Goal: Task Accomplishment & Management: Manage account settings

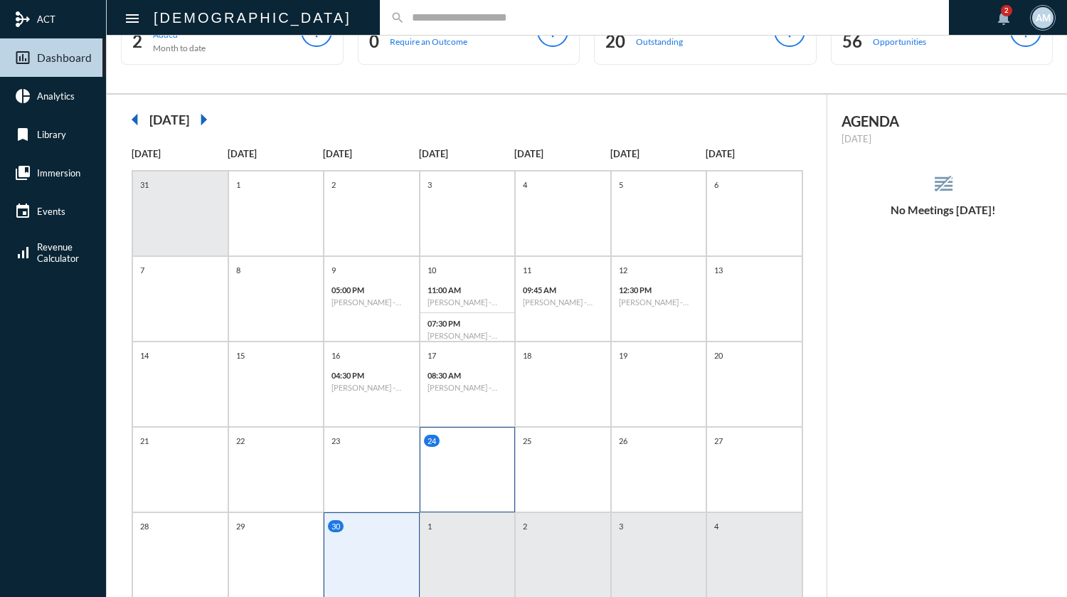
scroll to position [89, 0]
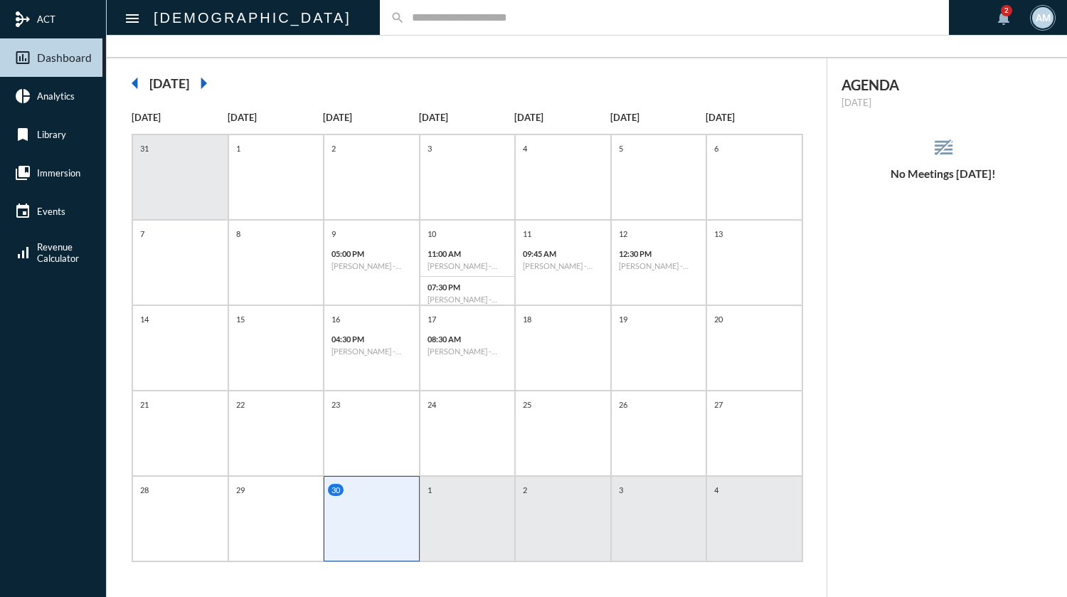
click at [444, 16] on input "text" at bounding box center [671, 17] width 533 height 12
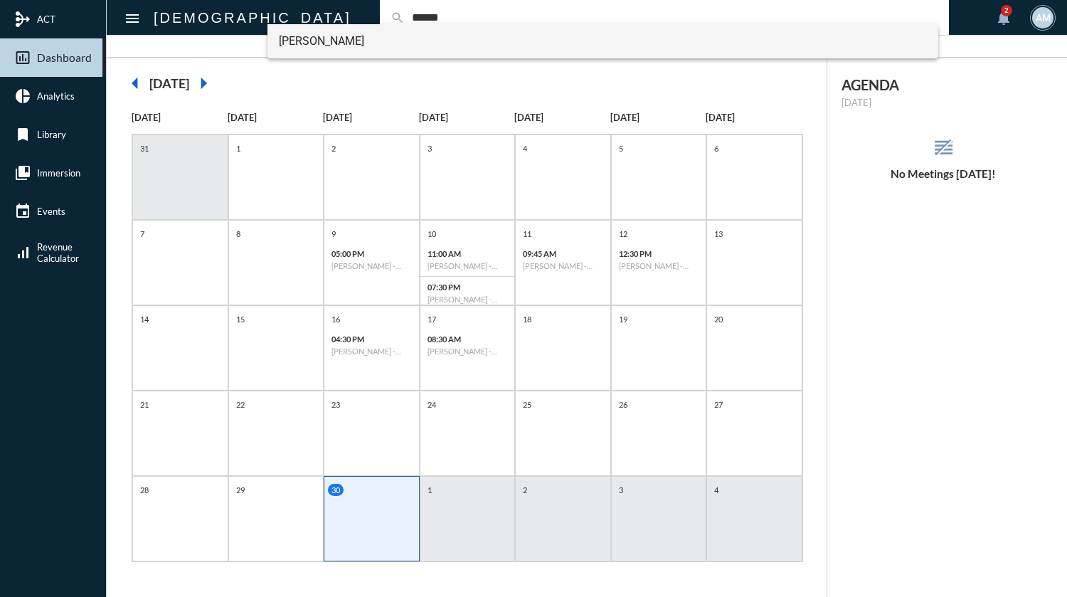
type input "******"
click at [399, 48] on span "[PERSON_NAME]" at bounding box center [603, 41] width 648 height 34
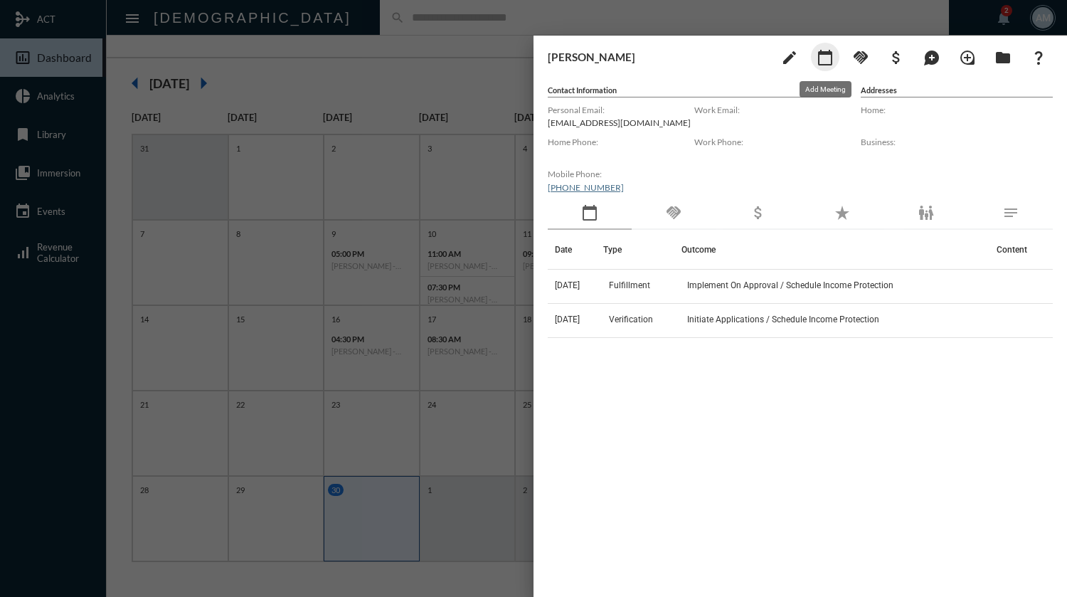
click at [829, 58] on mat-icon "calendar_today" at bounding box center [825, 57] width 17 height 17
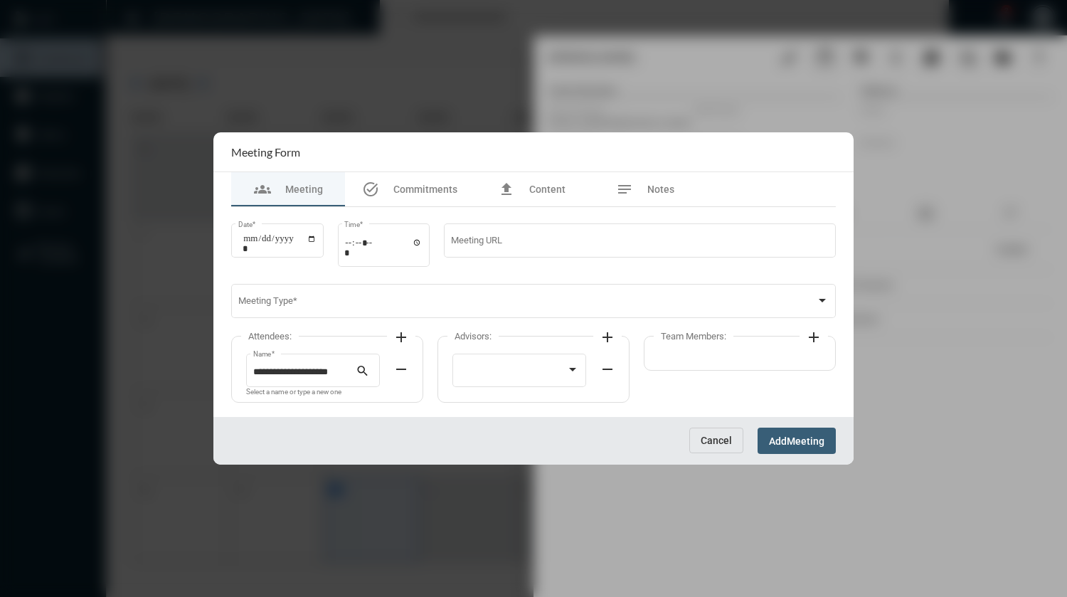
click at [730, 438] on span "Cancel" at bounding box center [716, 440] width 31 height 11
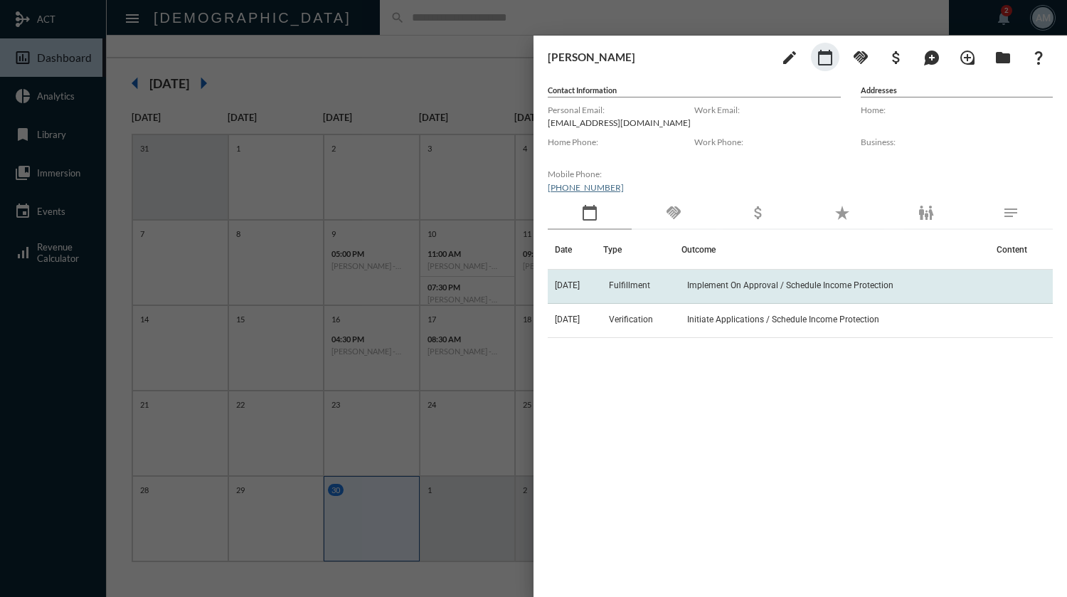
click at [762, 285] on span "Implement On Approval / Schedule Income Protection" at bounding box center [790, 285] width 206 height 10
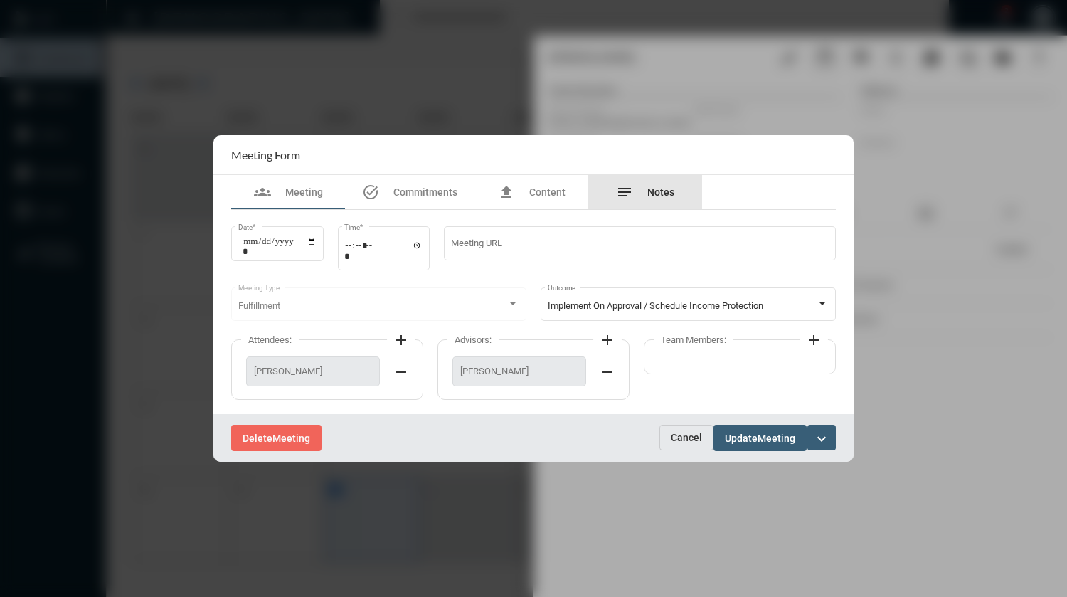
click at [654, 190] on span "Notes" at bounding box center [660, 191] width 27 height 11
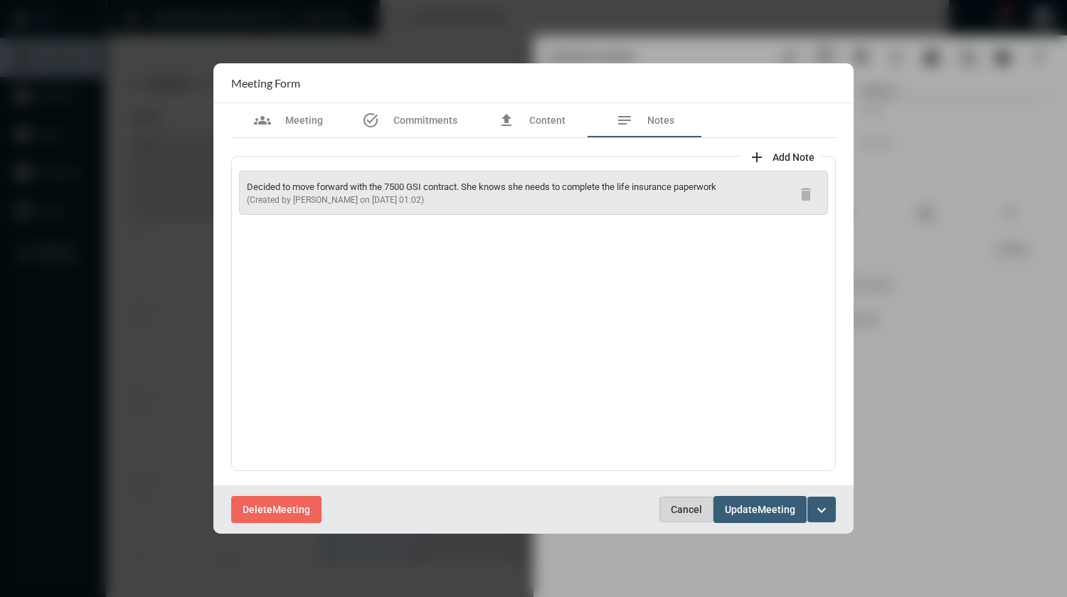
click at [679, 512] on span "Cancel" at bounding box center [686, 509] width 31 height 11
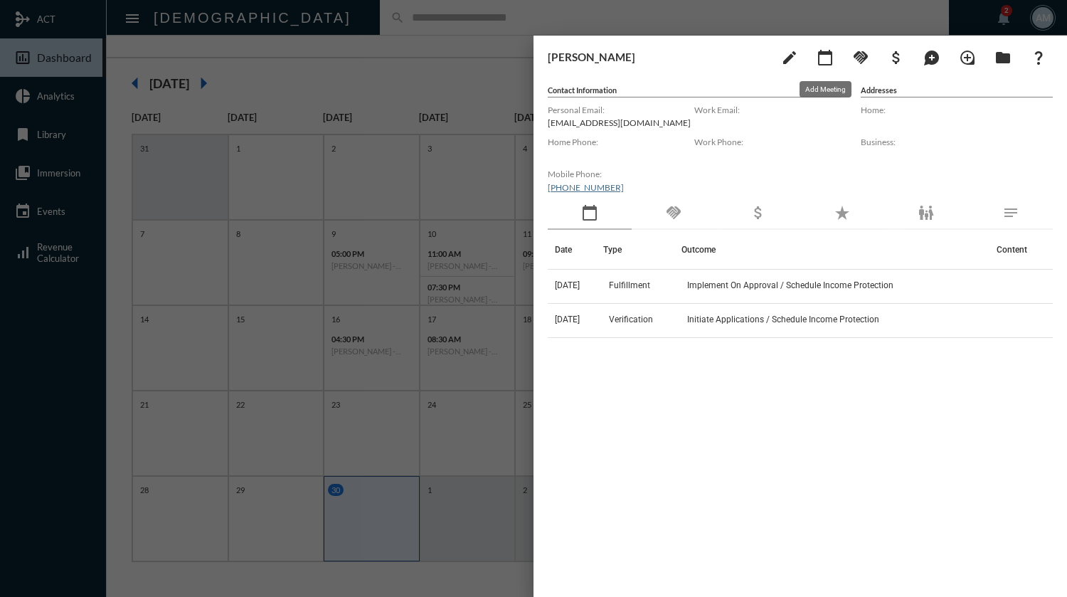
click at [831, 59] on mat-icon "calendar_today" at bounding box center [825, 57] width 17 height 17
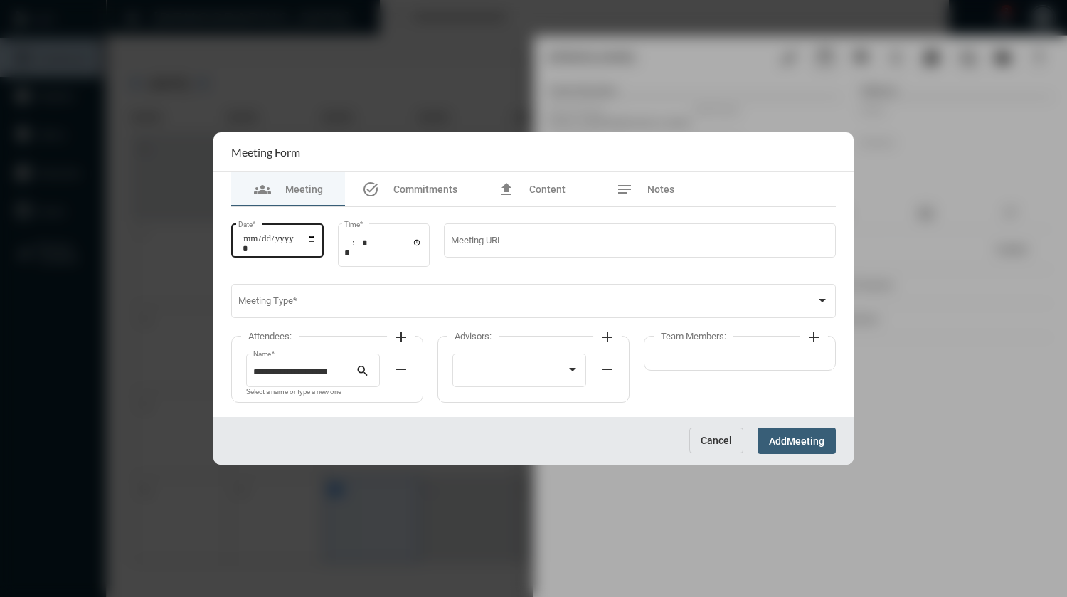
click at [317, 236] on input "Date *" at bounding box center [280, 243] width 74 height 20
type input "**********"
click at [352, 243] on input "Time *" at bounding box center [383, 247] width 78 height 21
type input "*****"
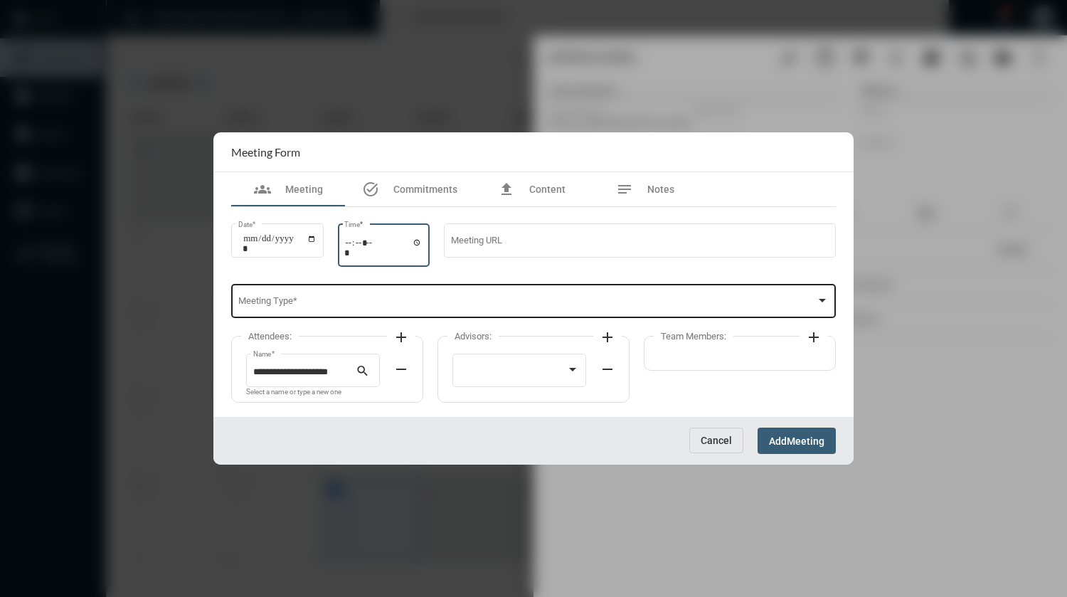
click at [351, 305] on span at bounding box center [527, 303] width 578 height 11
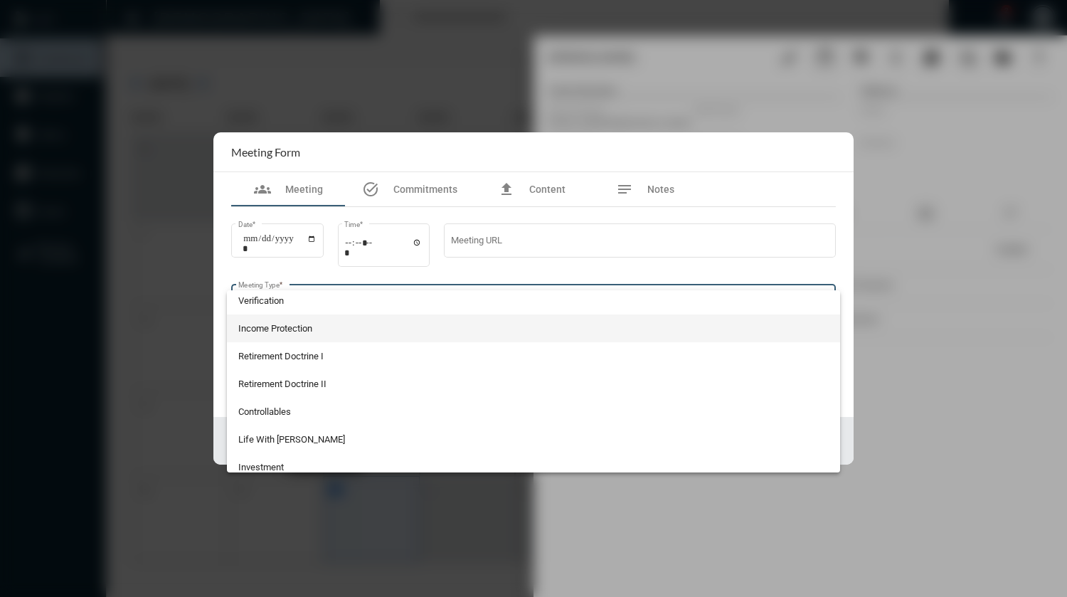
scroll to position [71, 0]
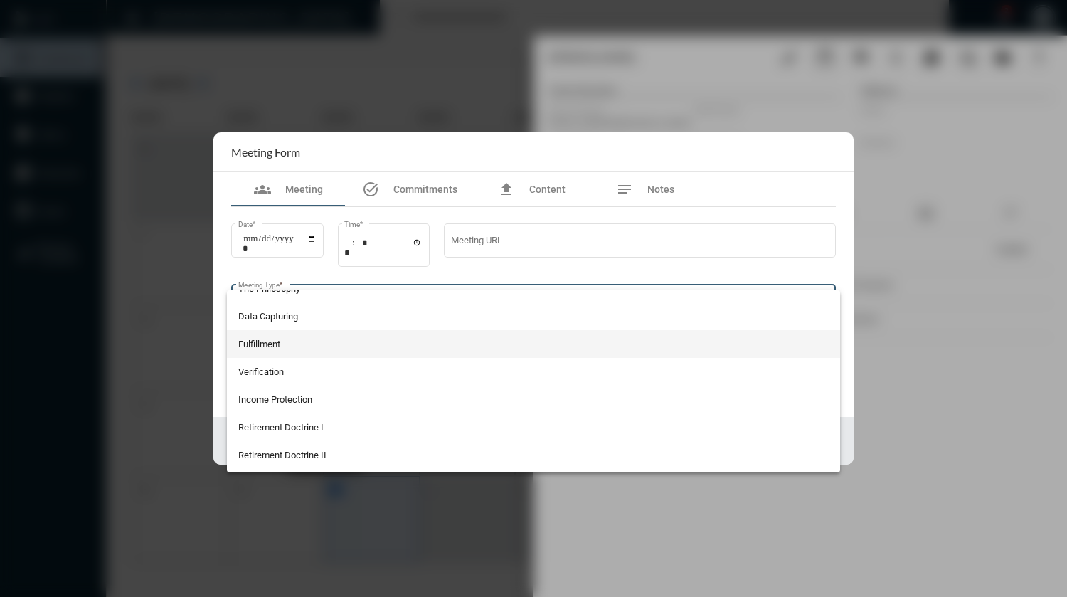
click at [291, 341] on span "Fulfillment" at bounding box center [533, 344] width 591 height 28
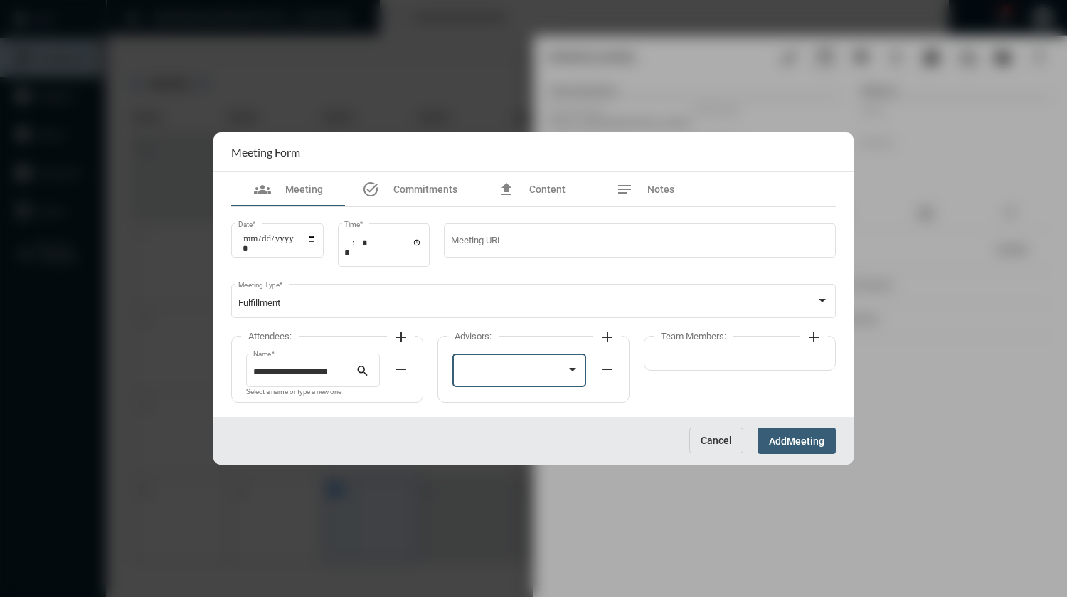
click at [513, 371] on div at bounding box center [513, 372] width 107 height 11
click at [513, 371] on span "[PERSON_NAME]" at bounding box center [520, 373] width 120 height 28
click at [657, 184] on span "Notes" at bounding box center [660, 189] width 27 height 11
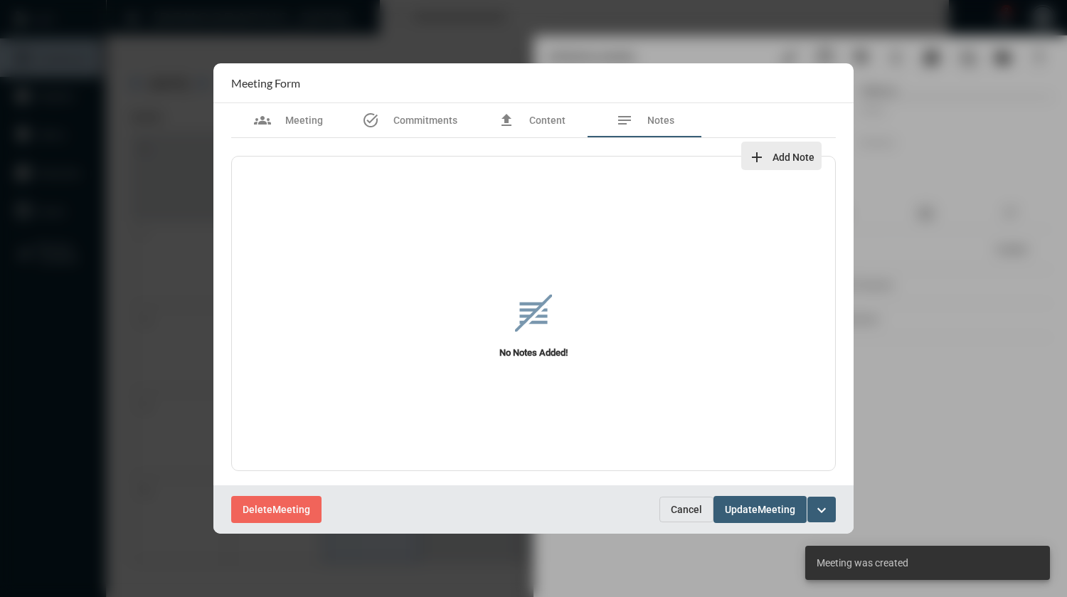
click at [777, 159] on span "Add Note" at bounding box center [793, 157] width 42 height 11
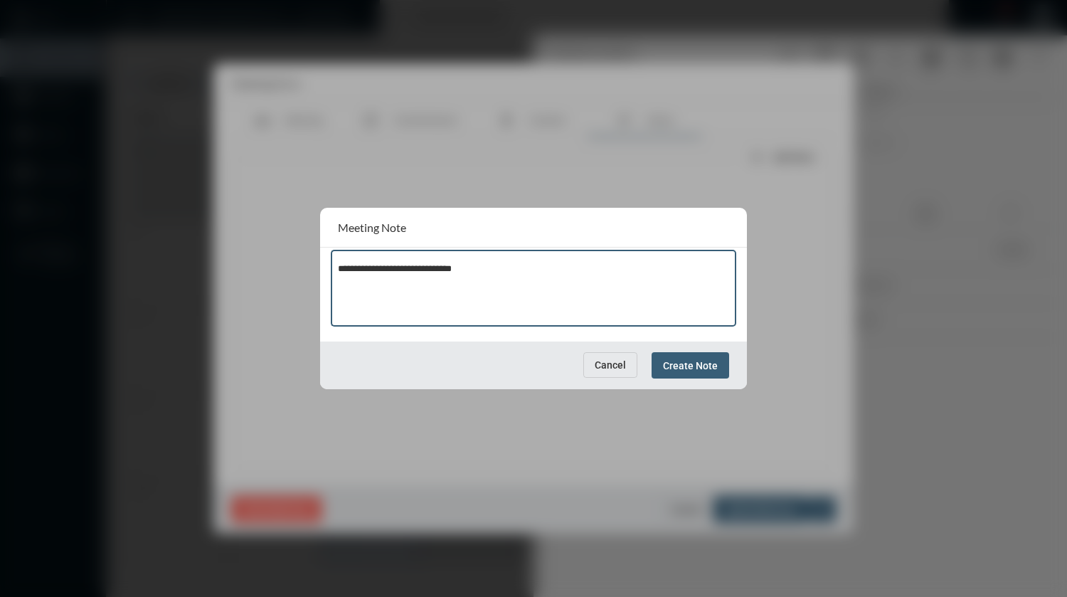
type textarea "**********"
click at [684, 360] on span "Create Note" at bounding box center [690, 365] width 55 height 11
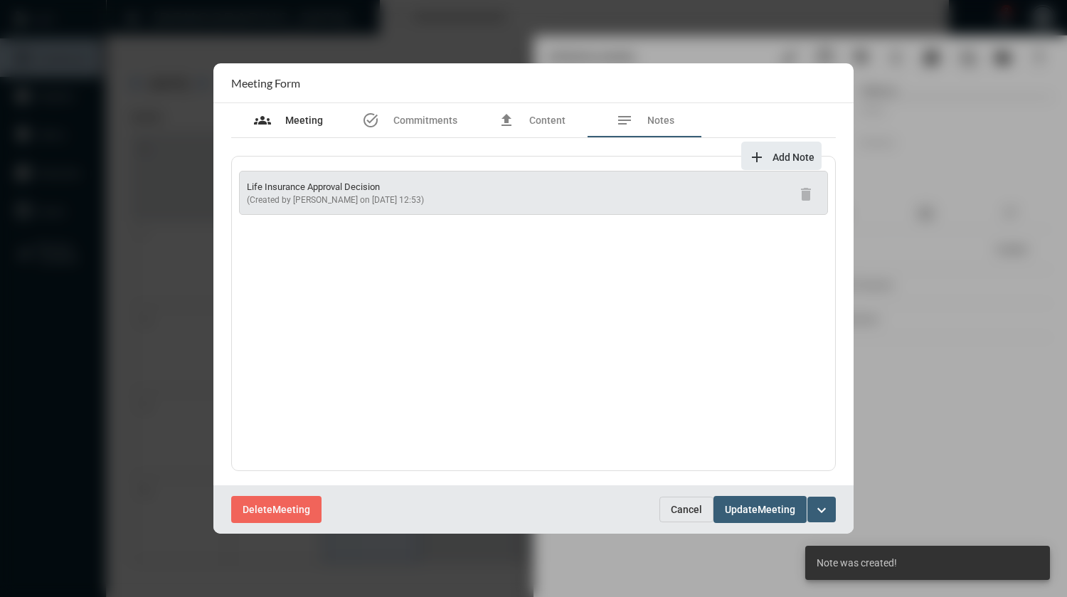
click at [310, 122] on span "Meeting" at bounding box center [304, 120] width 38 height 11
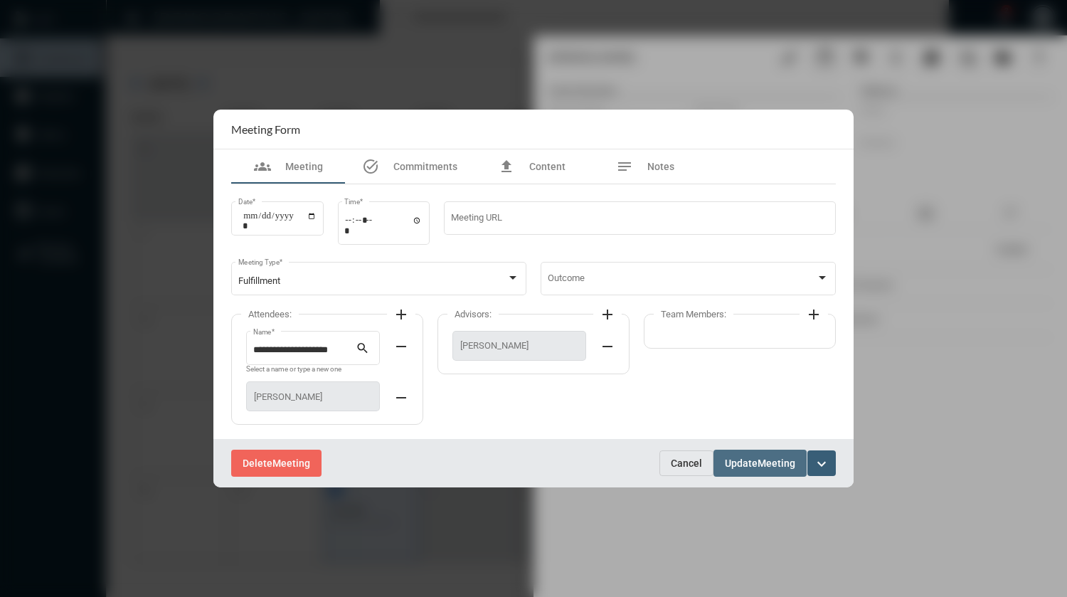
click at [758, 466] on span "Update" at bounding box center [741, 463] width 33 height 11
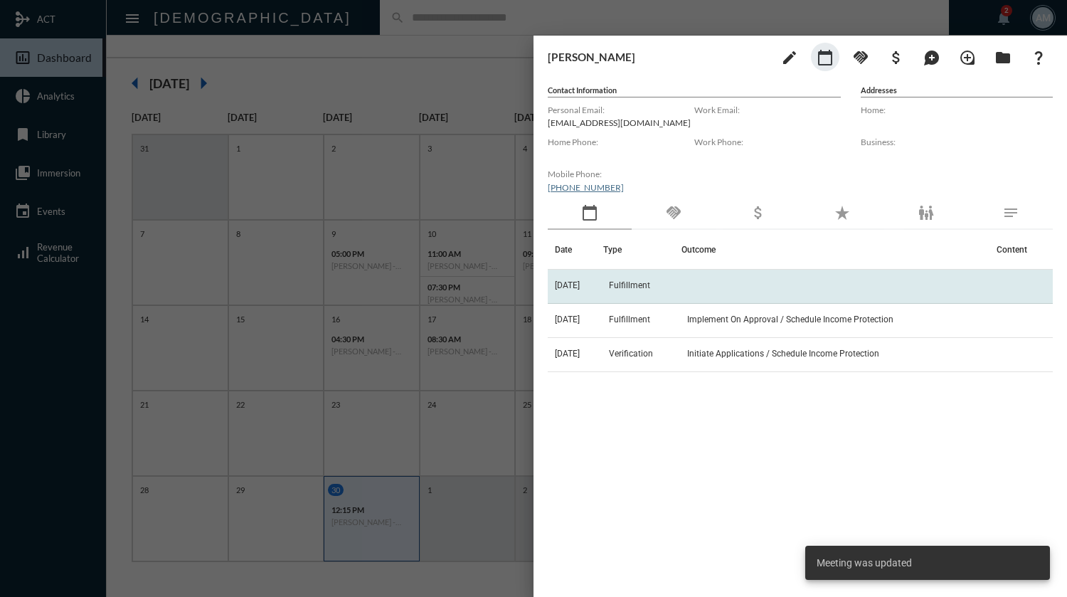
click at [721, 287] on td at bounding box center [835, 287] width 308 height 34
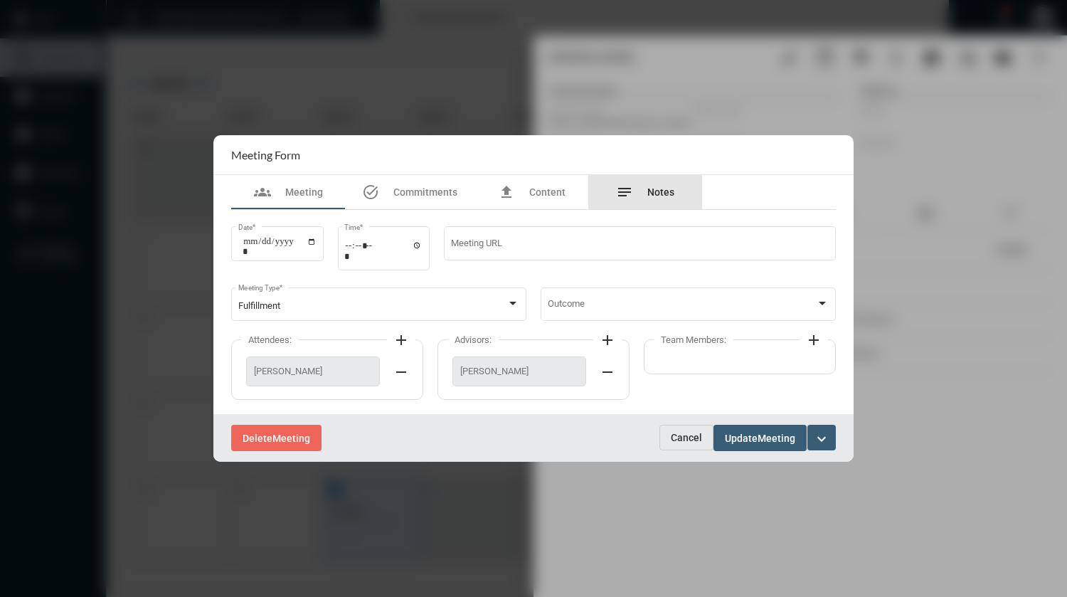
click at [664, 193] on span "Notes" at bounding box center [660, 191] width 27 height 11
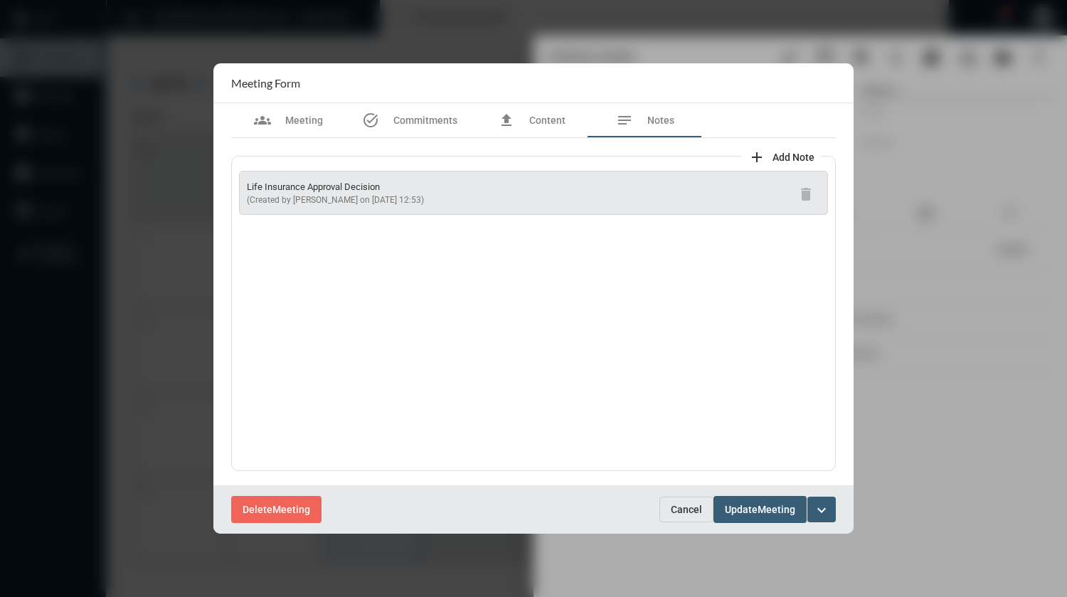
click at [763, 155] on mat-icon "add" at bounding box center [756, 157] width 17 height 17
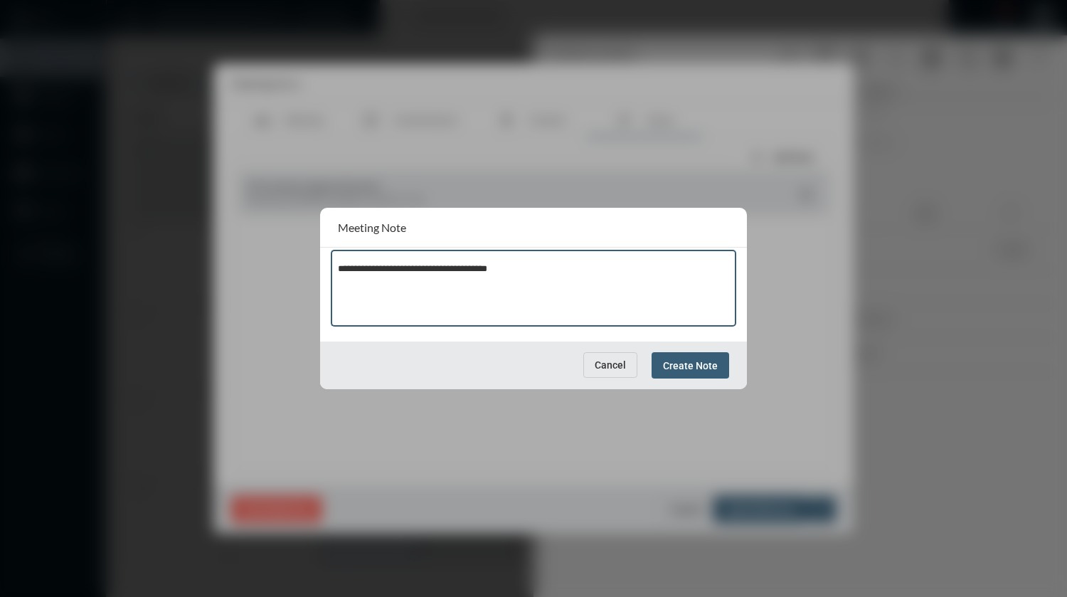
type textarea "**********"
click at [701, 366] on span "Create Note" at bounding box center [690, 365] width 55 height 11
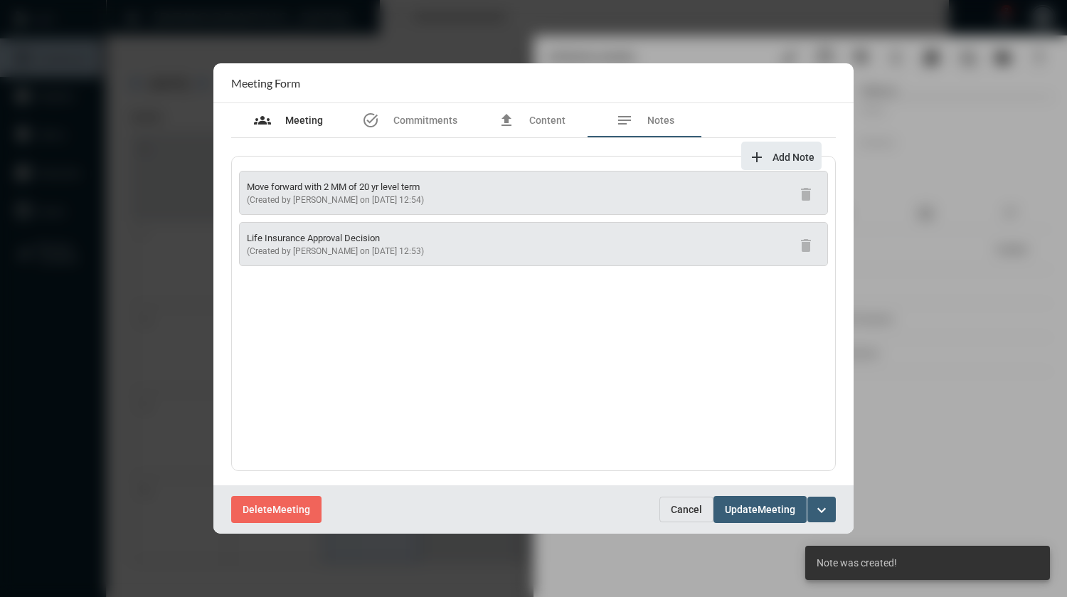
click at [309, 118] on span "Meeting" at bounding box center [304, 120] width 38 height 11
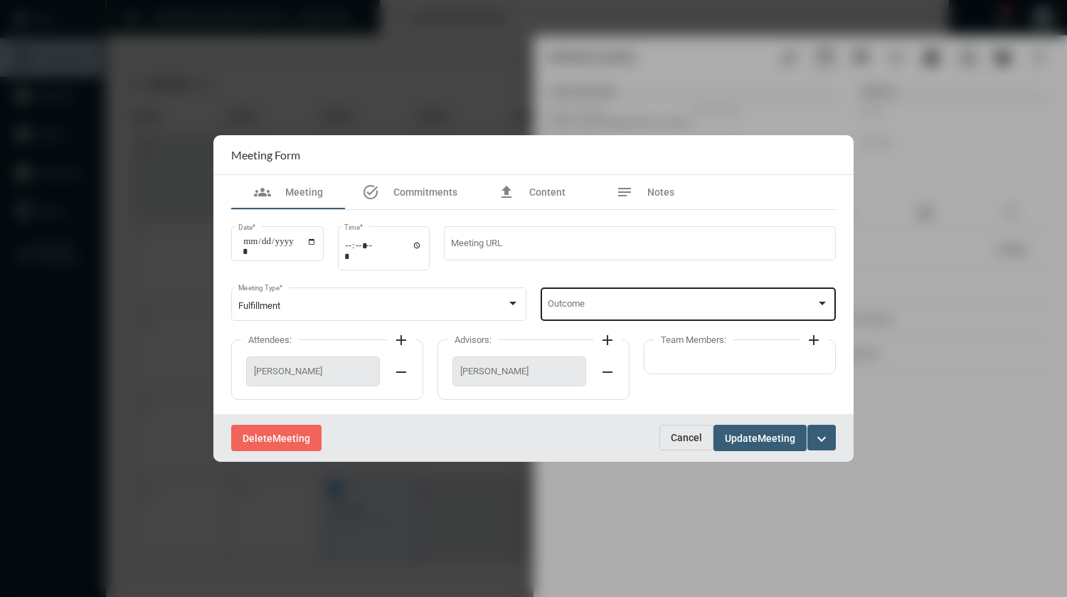
click at [622, 302] on span at bounding box center [682, 306] width 269 height 11
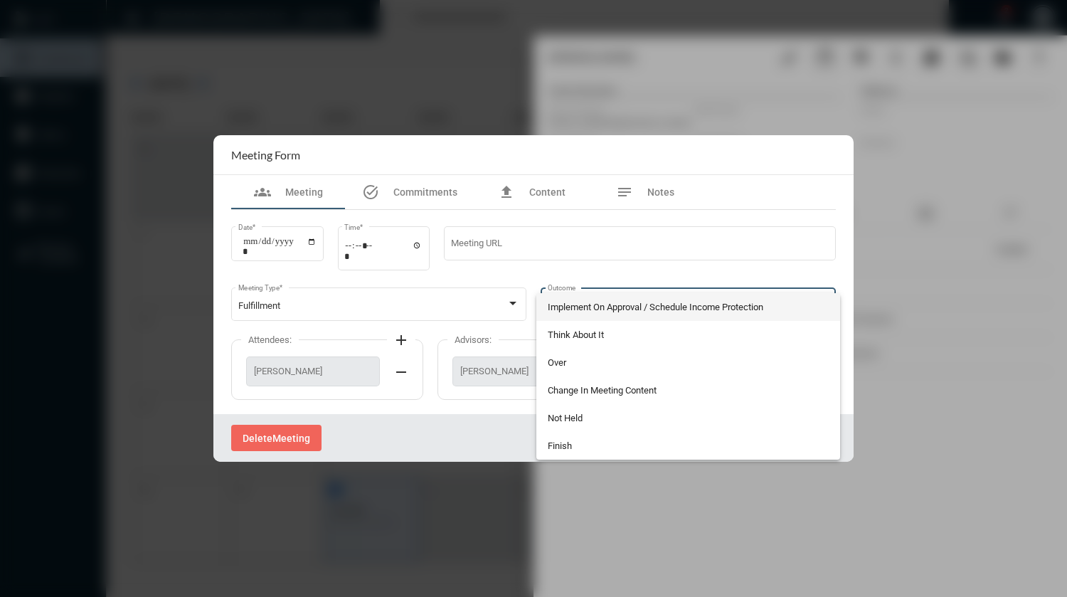
click at [623, 305] on span "Implement On Approval / Schedule Income Protection" at bounding box center [689, 307] width 282 height 28
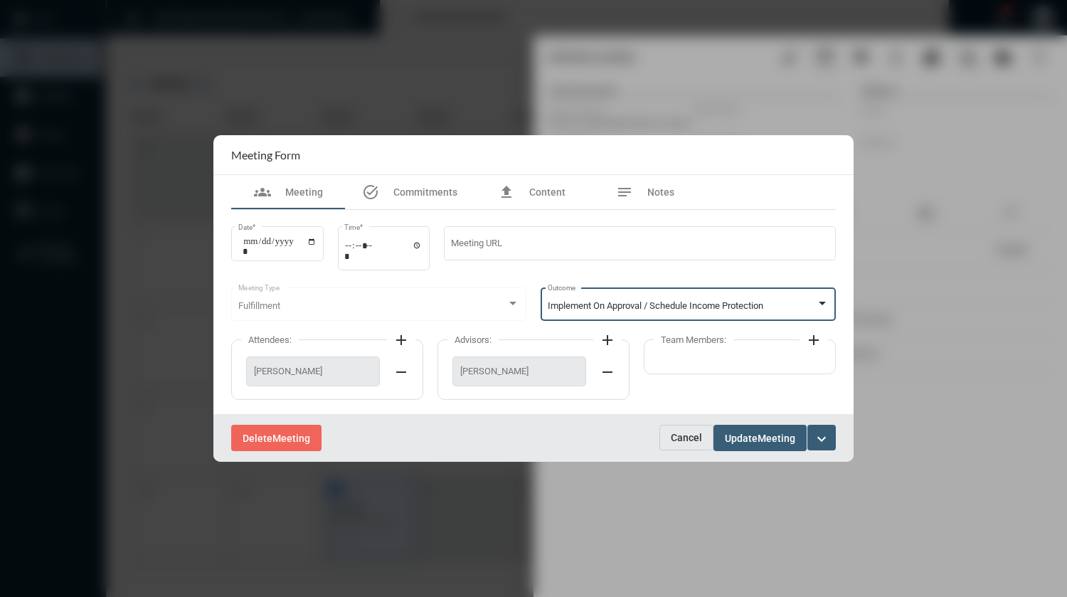
click at [774, 435] on span "Meeting" at bounding box center [777, 437] width 38 height 11
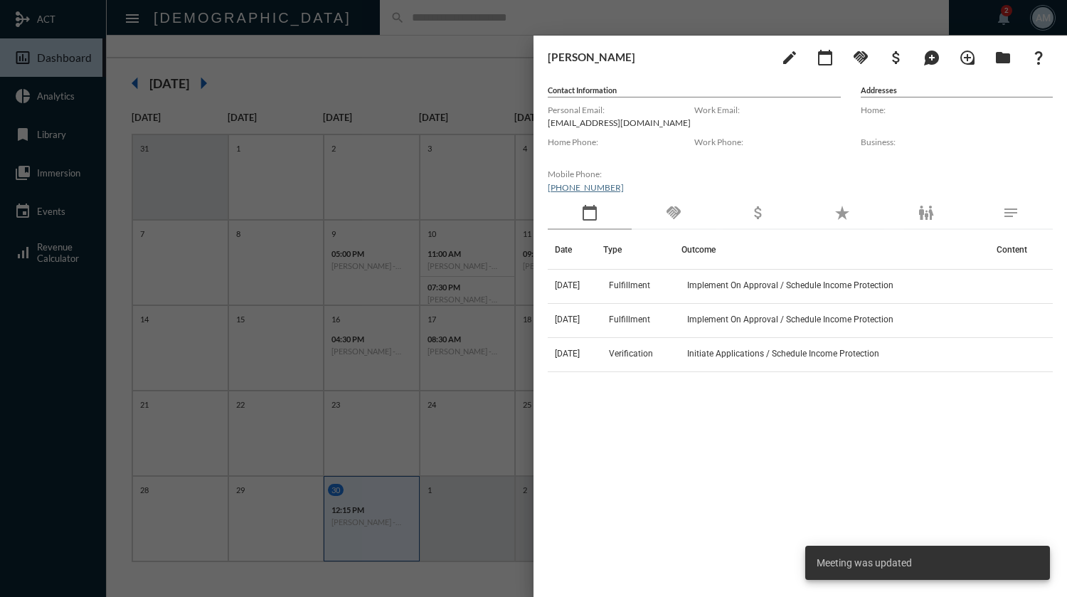
click at [432, 36] on div at bounding box center [533, 298] width 1067 height 597
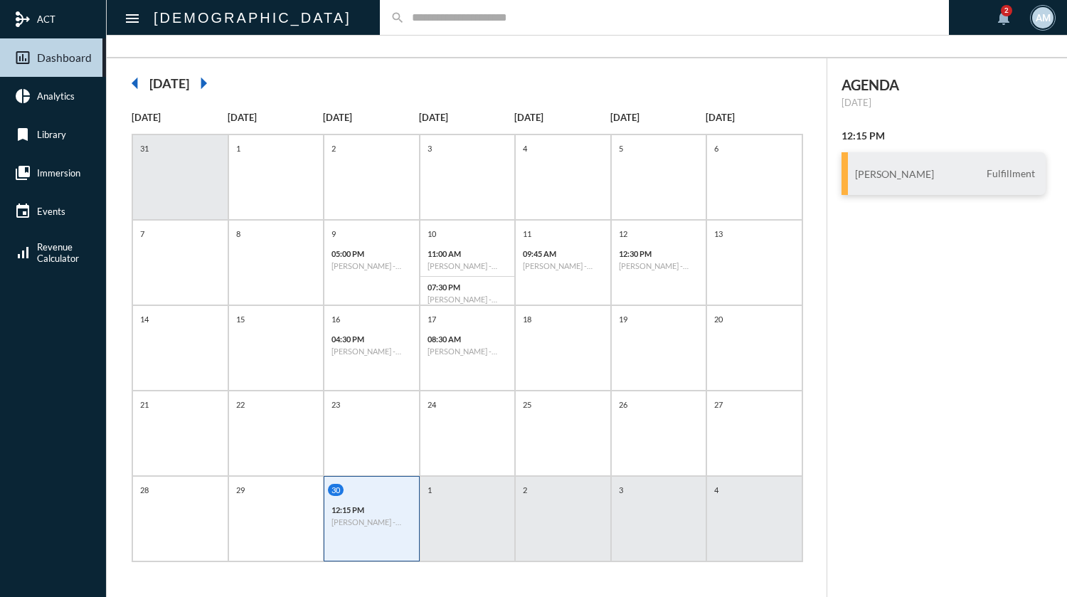
click at [218, 80] on mat-icon "arrow_right" at bounding box center [203, 83] width 28 height 28
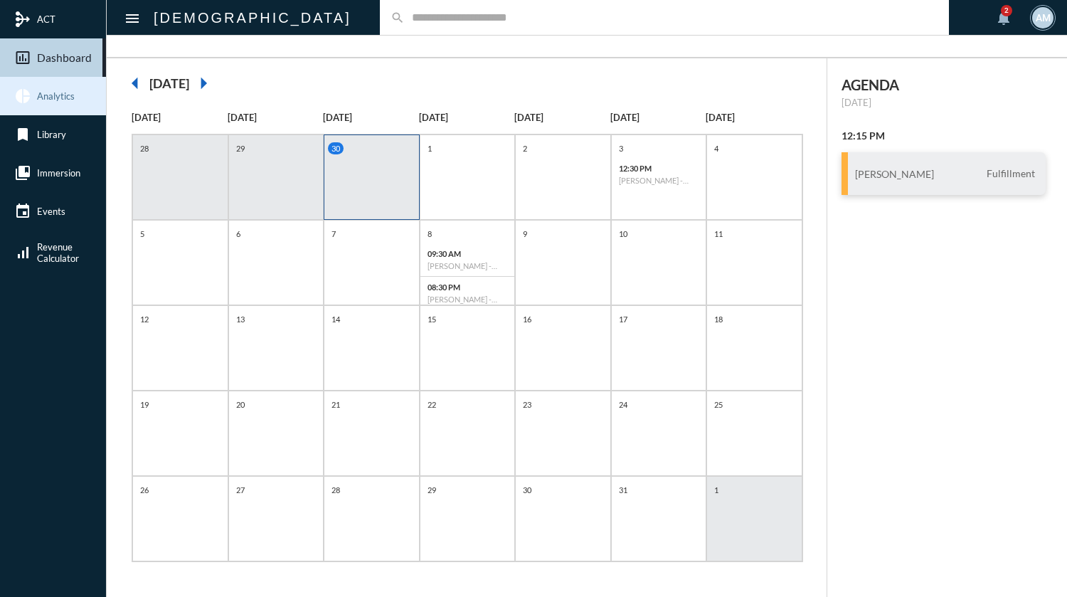
click at [55, 95] on span "Analytics" at bounding box center [56, 95] width 38 height 11
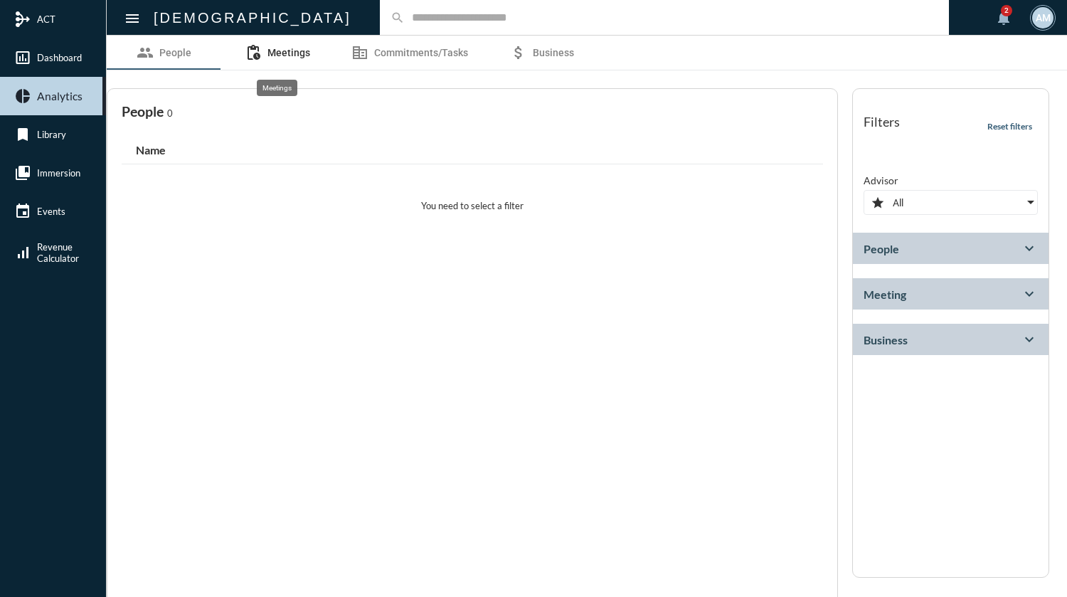
click at [311, 56] on link "pending_actions Meetings" at bounding box center [278, 53] width 114 height 34
select select
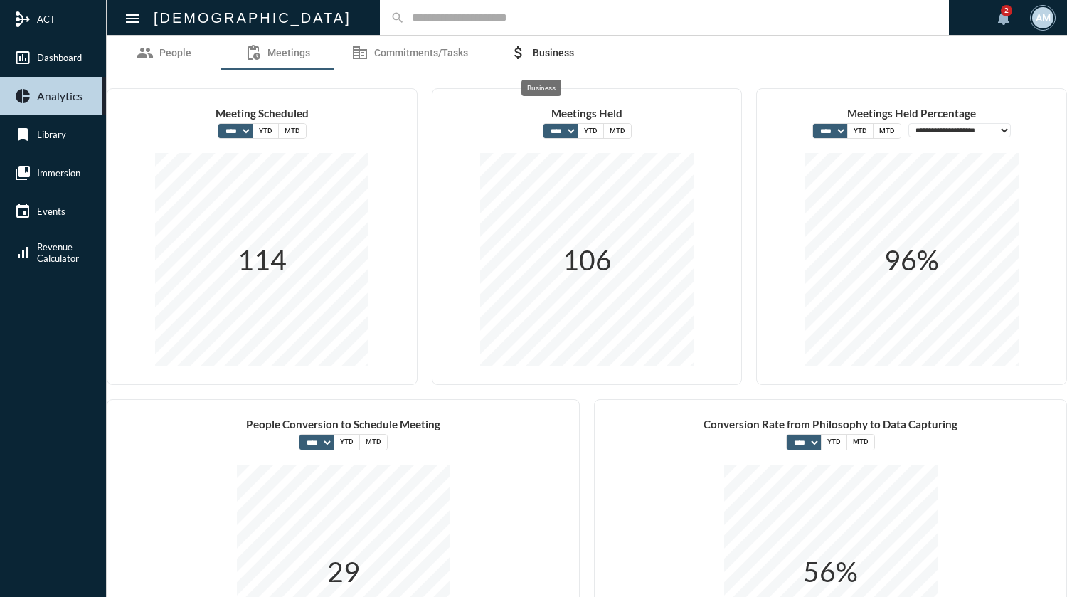
click at [549, 55] on span "Business" at bounding box center [553, 52] width 41 height 11
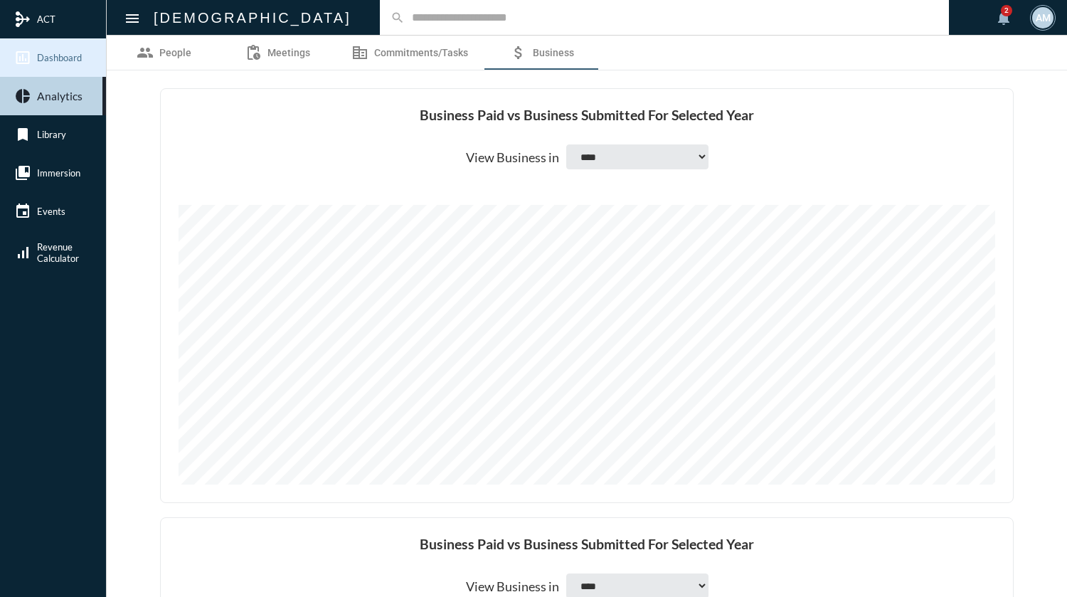
click at [63, 58] on span "Dashboard" at bounding box center [59, 57] width 45 height 11
